Goal: Information Seeking & Learning: Learn about a topic

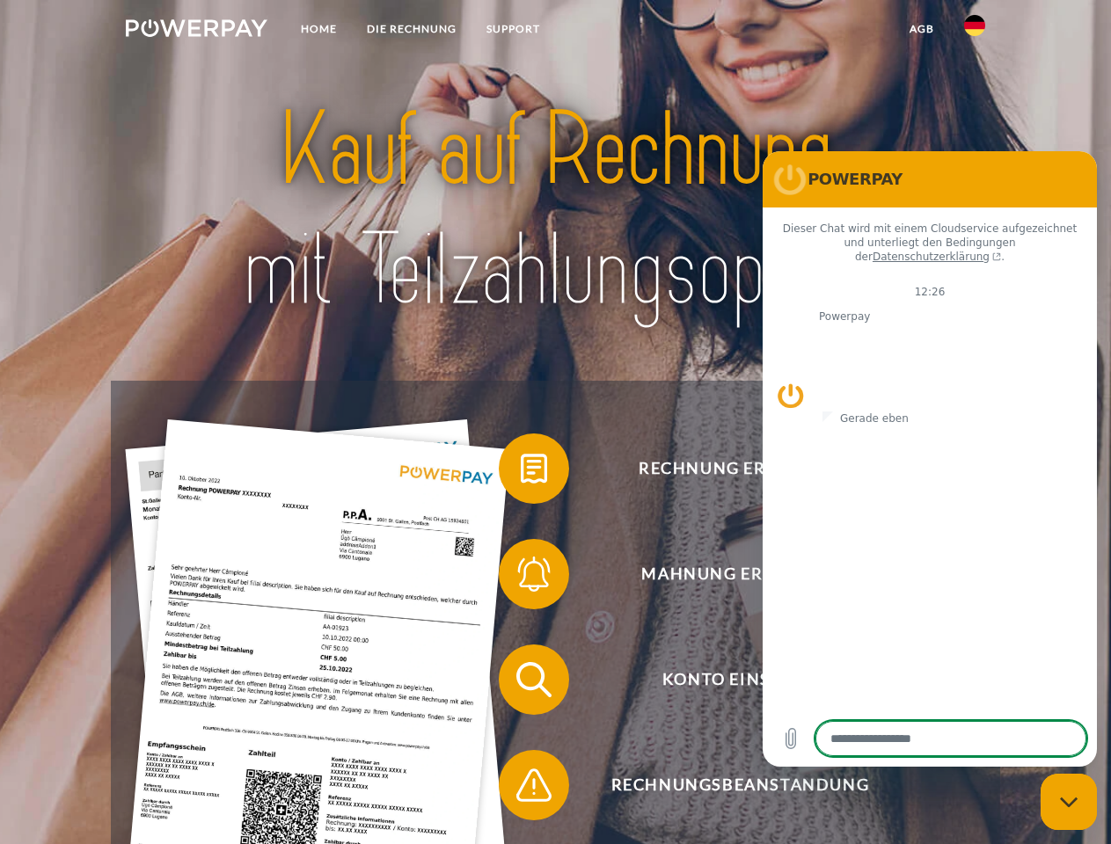
click at [196, 31] on img at bounding box center [197, 28] width 142 height 18
click at [974, 31] on img at bounding box center [974, 25] width 21 height 21
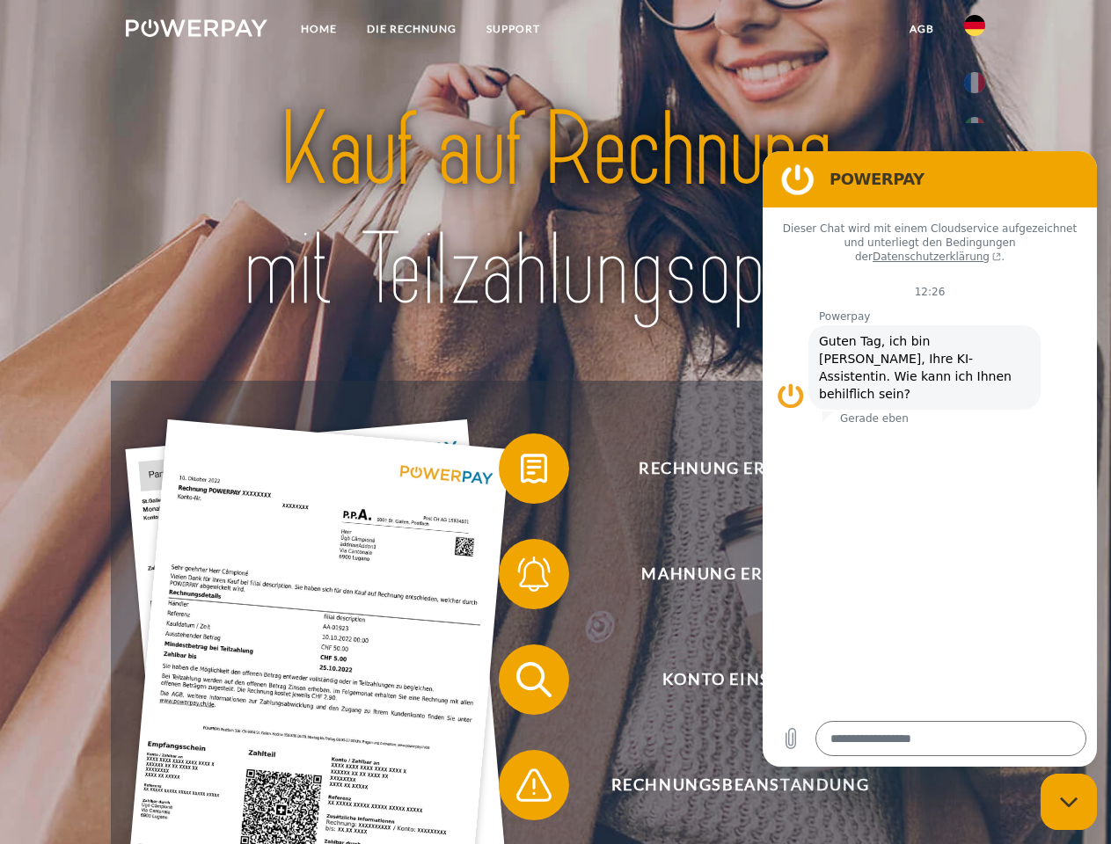
click at [921, 29] on link "agb" at bounding box center [921, 29] width 55 height 32
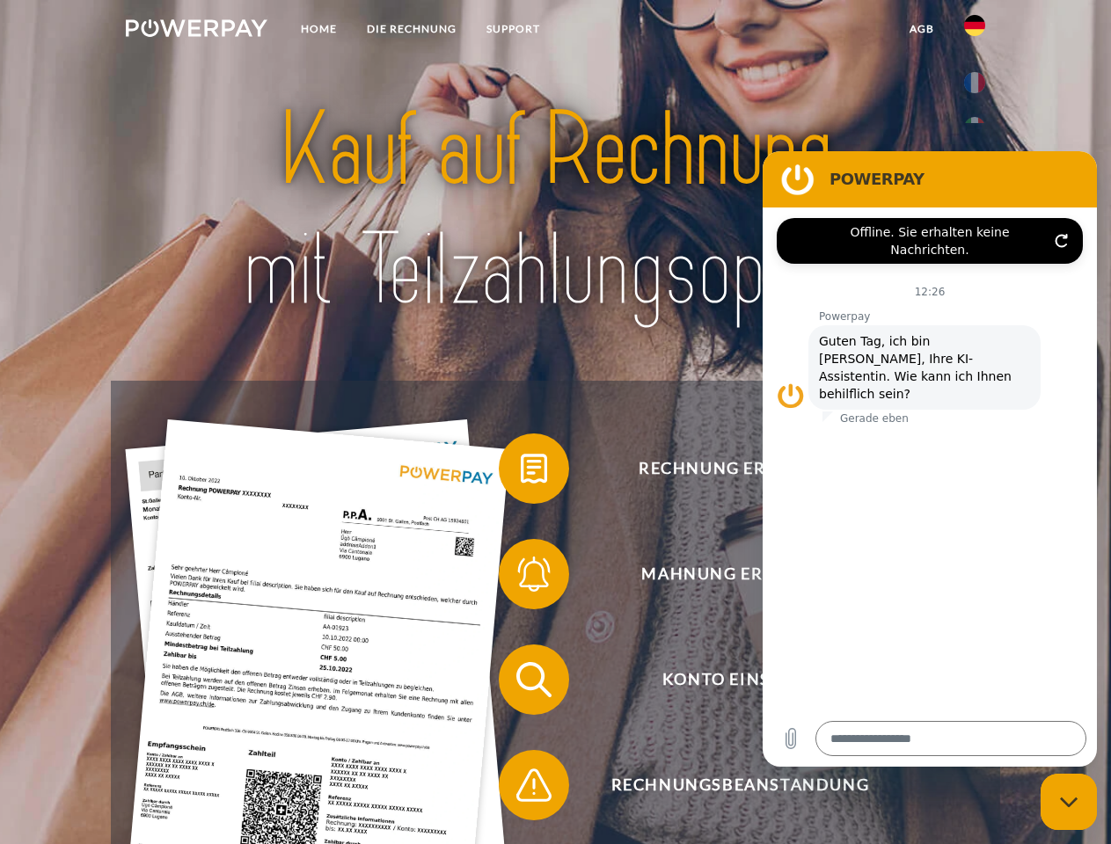
click at [521, 472] on span at bounding box center [507, 469] width 88 height 88
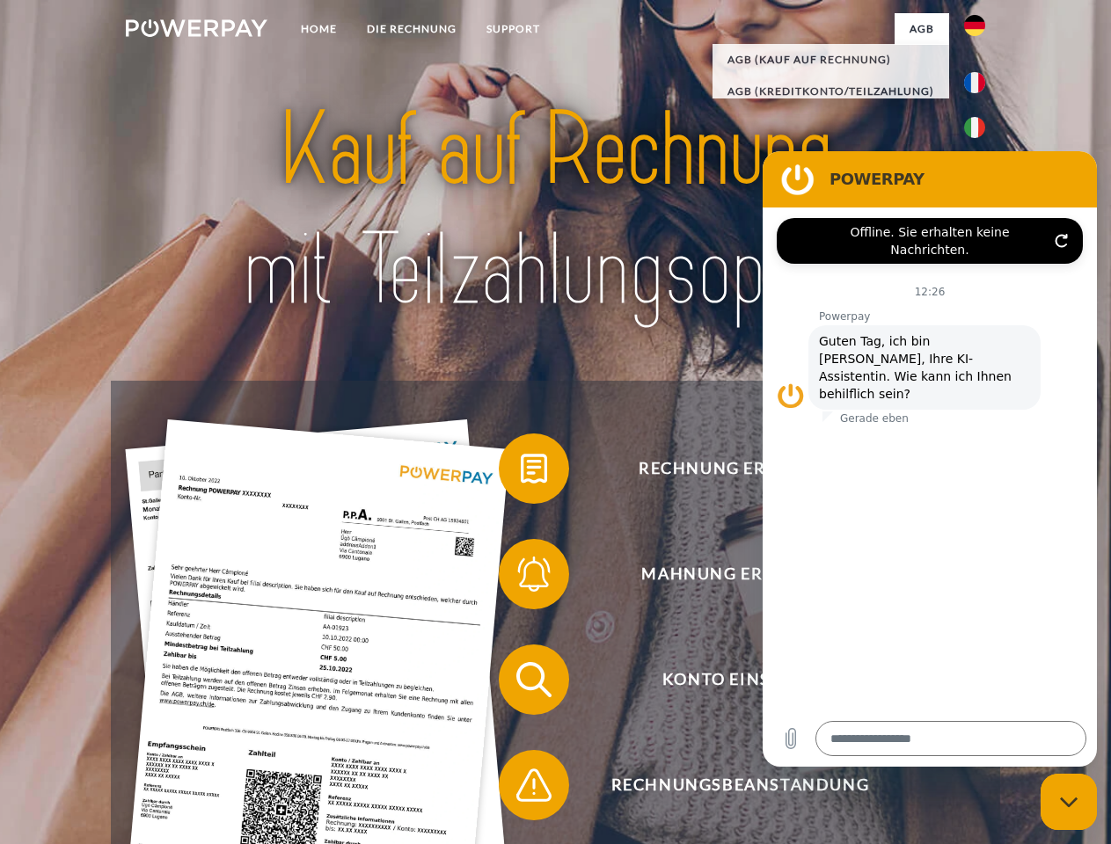
click at [521, 578] on span at bounding box center [507, 574] width 88 height 88
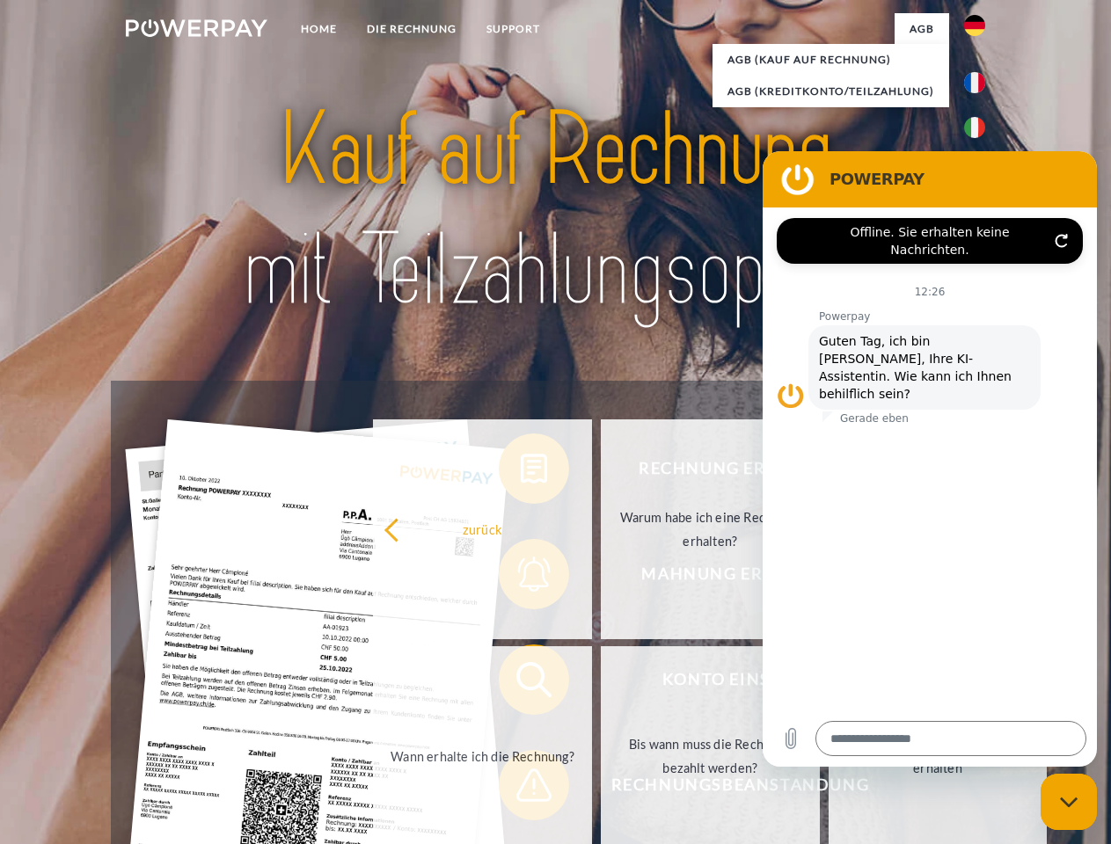
click at [601, 683] on link "Bis wann muss die Rechnung bezahlt werden?" at bounding box center [710, 756] width 219 height 220
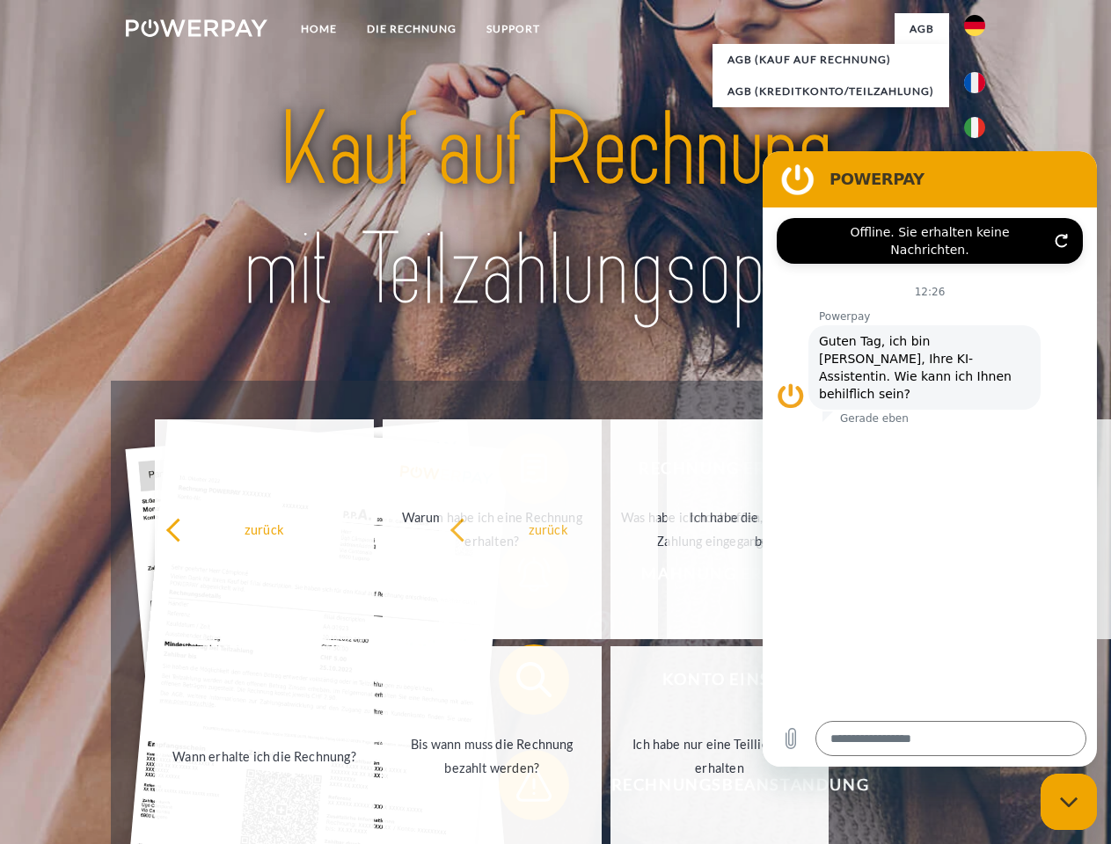
click at [521, 789] on span at bounding box center [507, 785] width 88 height 88
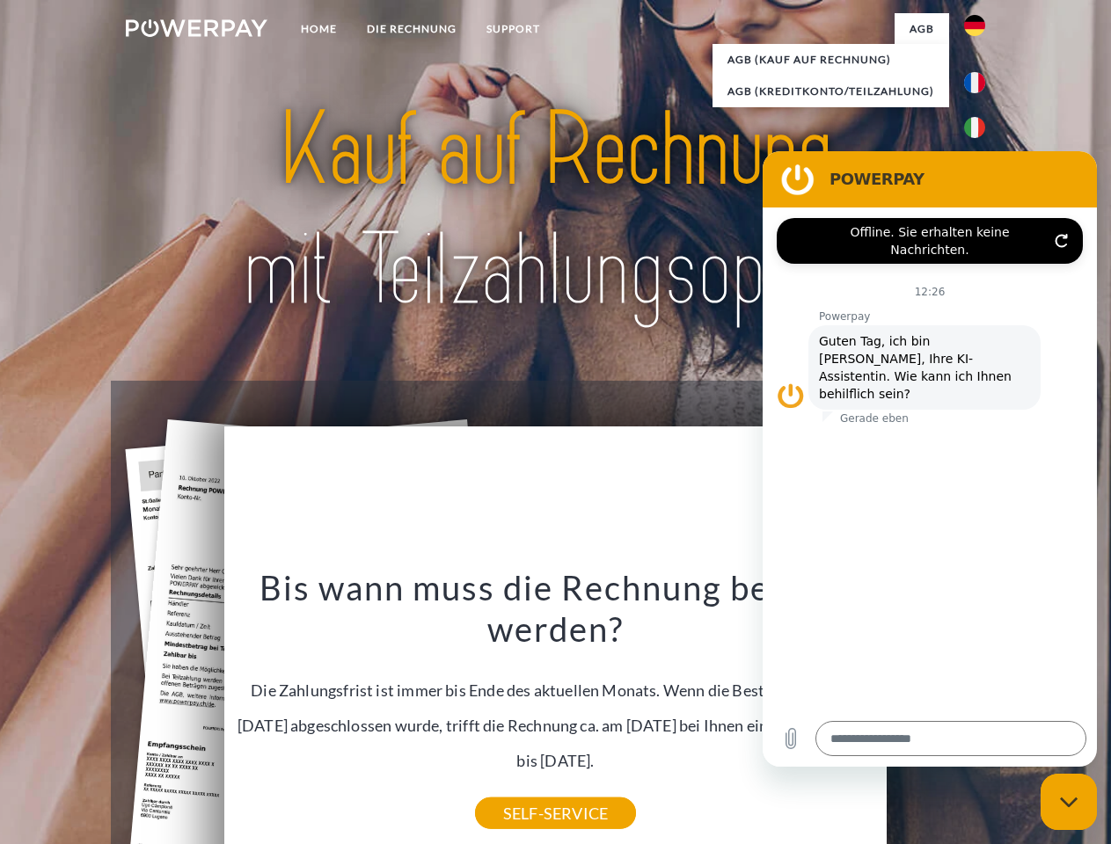
click at [1068, 802] on icon "Messaging-Fenster schließen" at bounding box center [1069, 802] width 18 height 11
type textarea "*"
